Goal: Find specific page/section: Find specific page/section

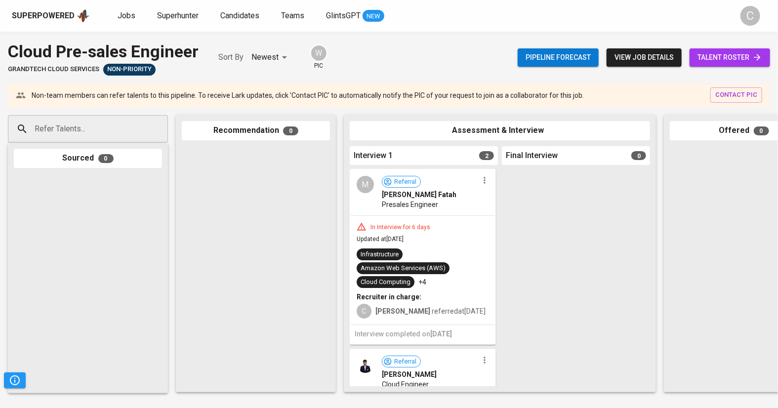
click at [717, 63] on link "talent roster" at bounding box center [730, 57] width 81 height 18
